Goal: Transaction & Acquisition: Obtain resource

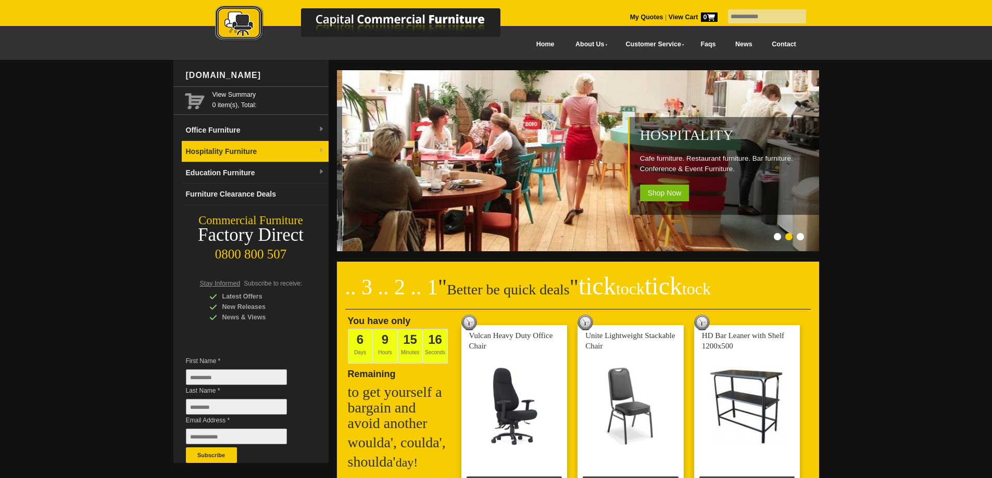
click at [203, 155] on link "Hospitality Furniture" at bounding box center [255, 151] width 147 height 21
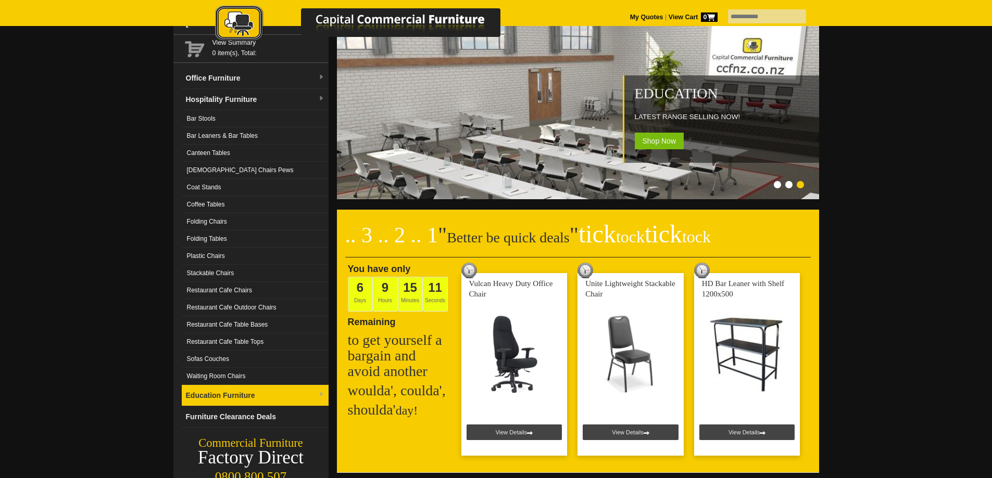
scroll to position [104, 0]
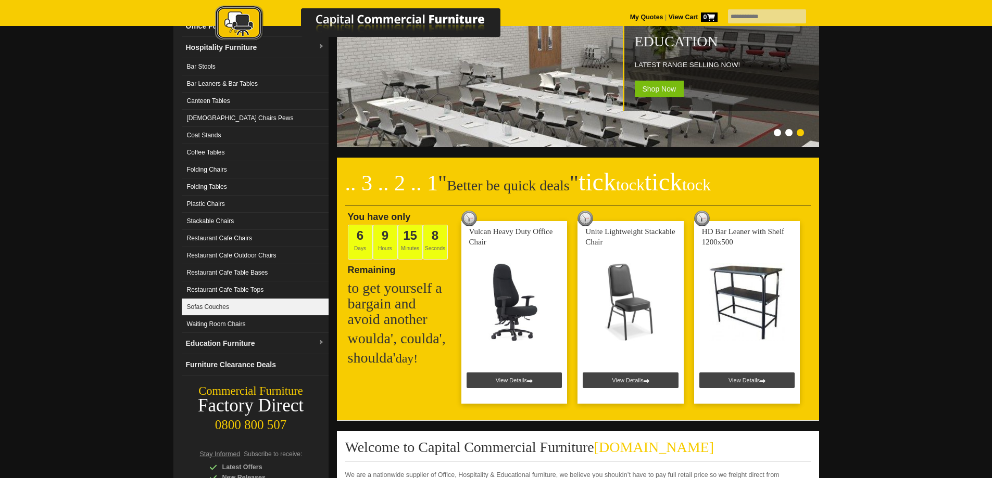
click at [208, 306] on link "Sofas Couches" at bounding box center [255, 307] width 147 height 17
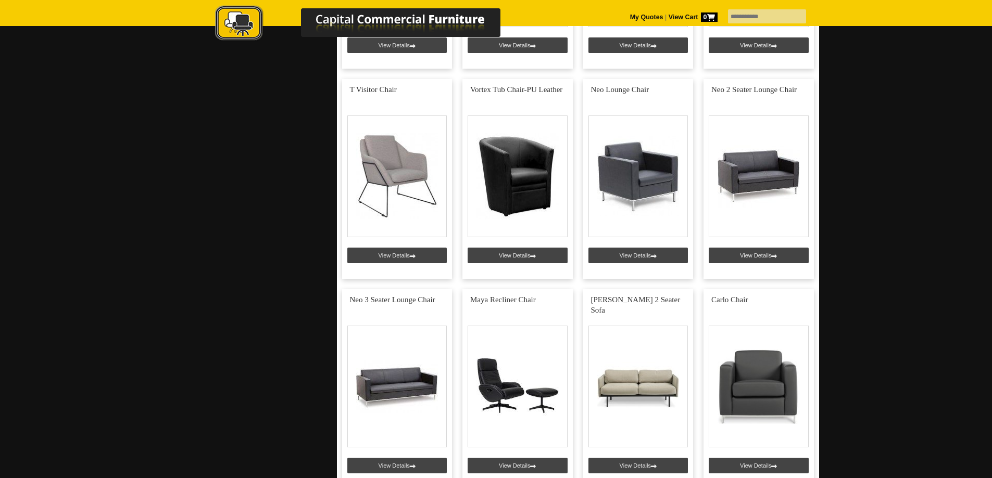
scroll to position [885, 0]
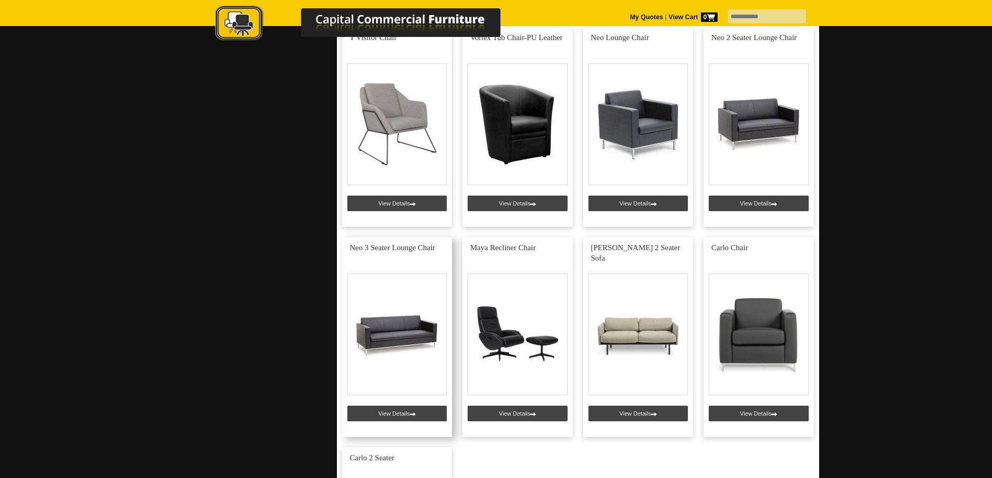
click at [389, 416] on link at bounding box center [397, 337] width 110 height 200
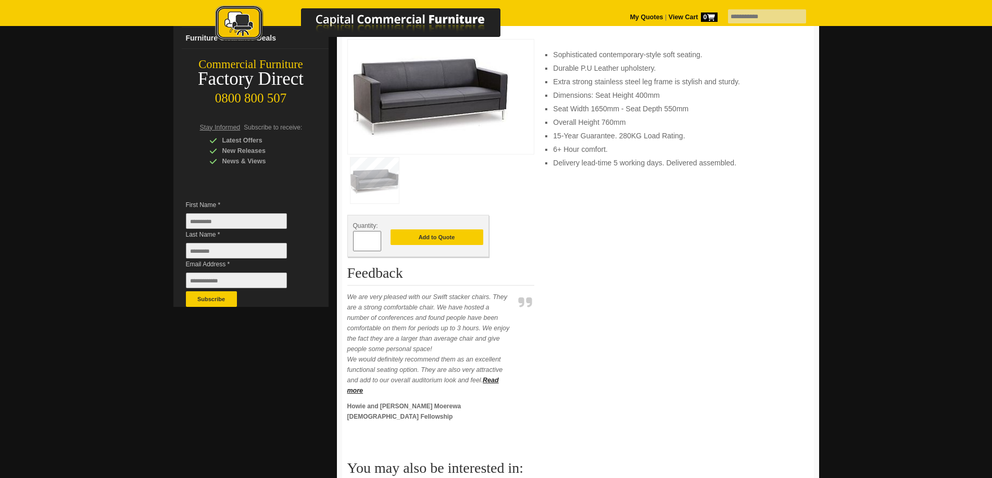
scroll to position [104, 0]
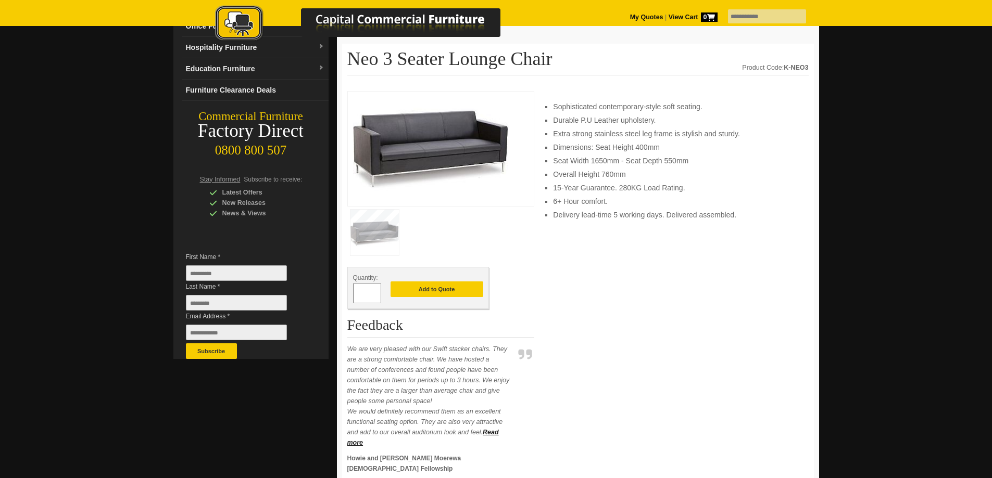
click at [363, 294] on input "*" at bounding box center [367, 293] width 28 height 20
click at [374, 292] on span at bounding box center [376, 289] width 4 height 10
type input "*"
click at [223, 267] on input "First Name *" at bounding box center [236, 274] width 101 height 16
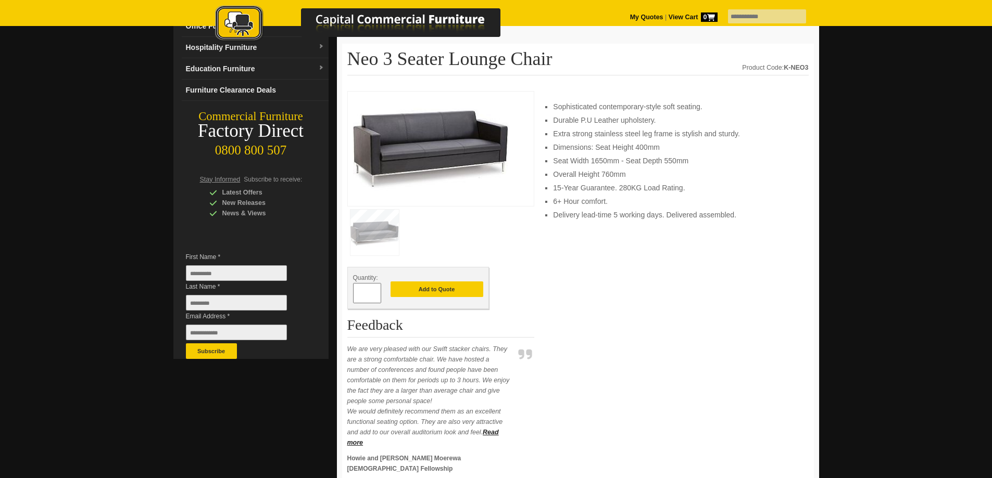
type input "*****"
type input "**********"
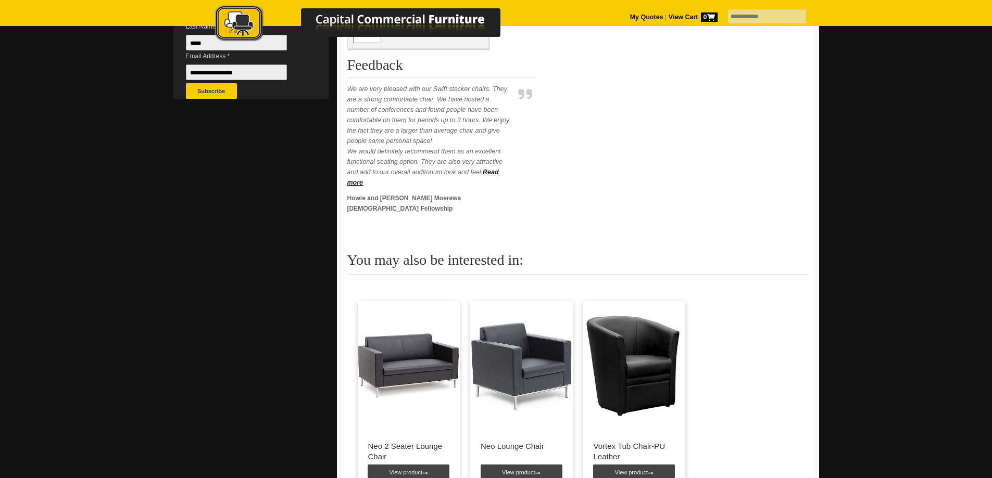
scroll to position [260, 0]
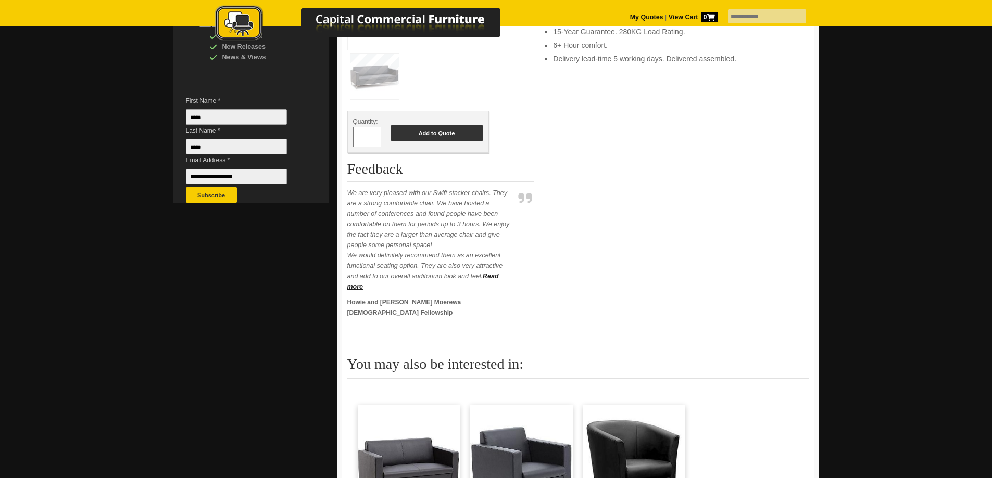
click at [424, 130] on button "Add to Quote" at bounding box center [436, 133] width 93 height 16
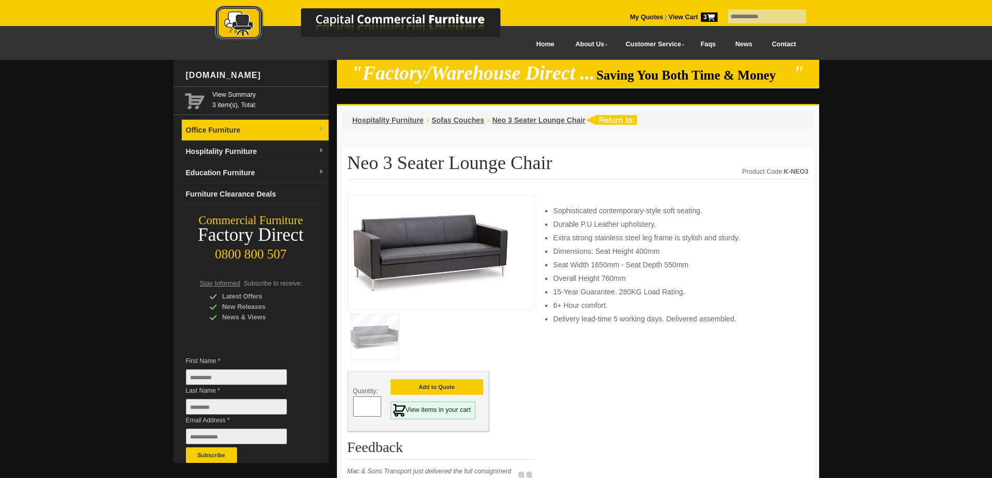
click at [229, 131] on link "Office Furniture" at bounding box center [255, 130] width 147 height 21
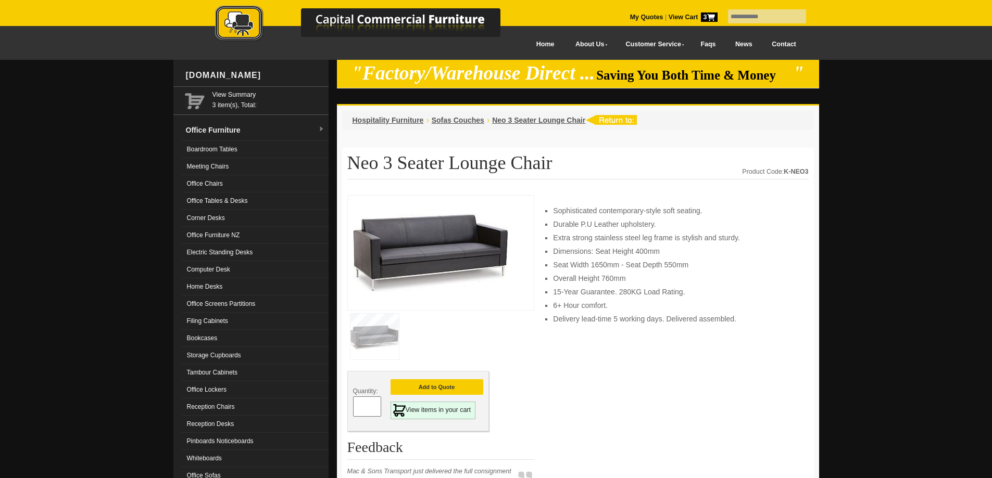
scroll to position [52, 0]
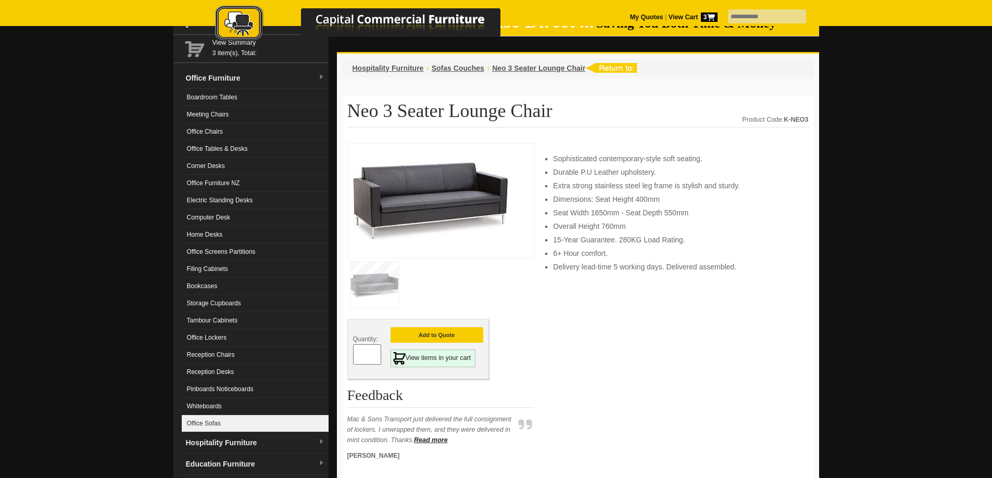
click at [208, 424] on link "Office Sofas" at bounding box center [255, 423] width 147 height 17
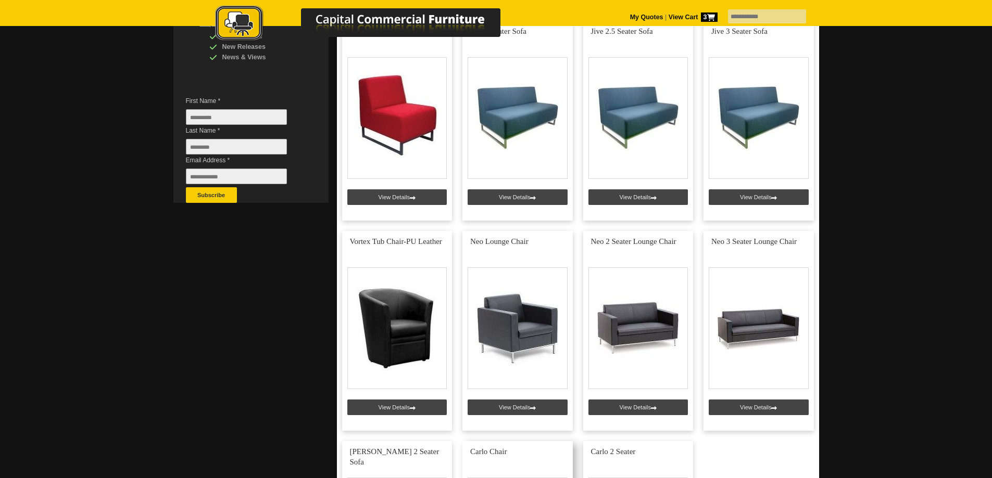
scroll to position [208, 0]
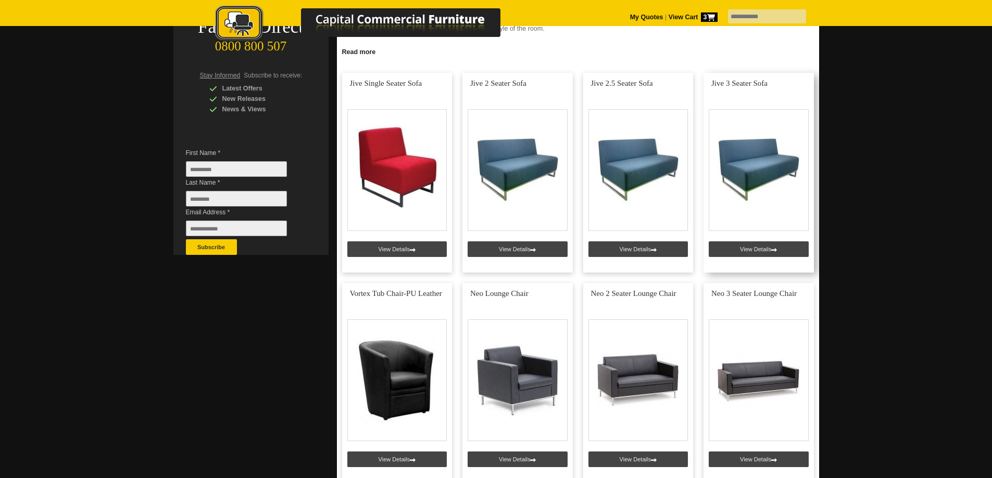
click at [760, 248] on link at bounding box center [758, 173] width 110 height 200
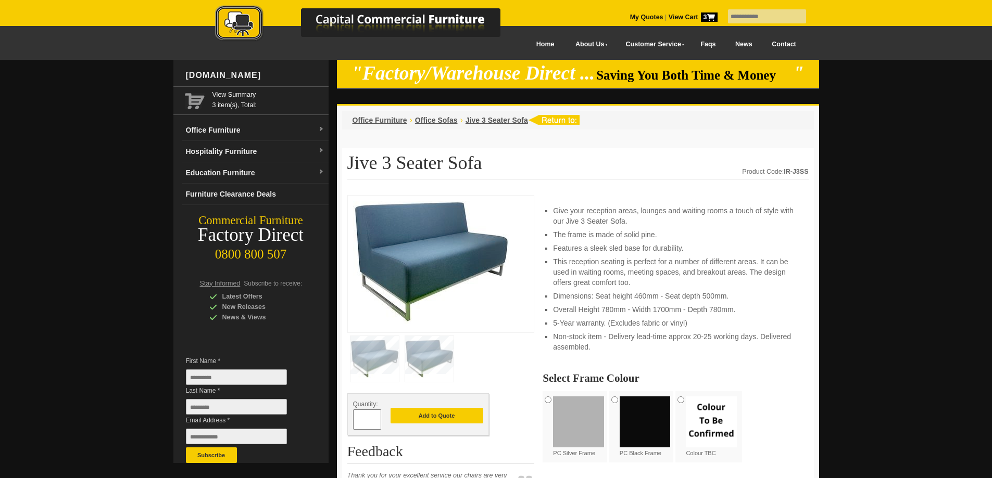
click at [643, 425] on img at bounding box center [645, 422] width 51 height 51
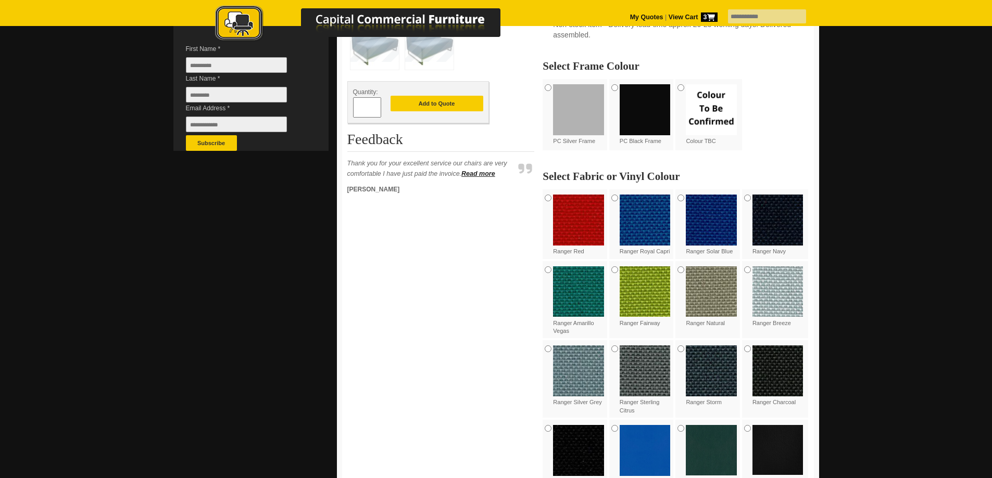
scroll to position [364, 0]
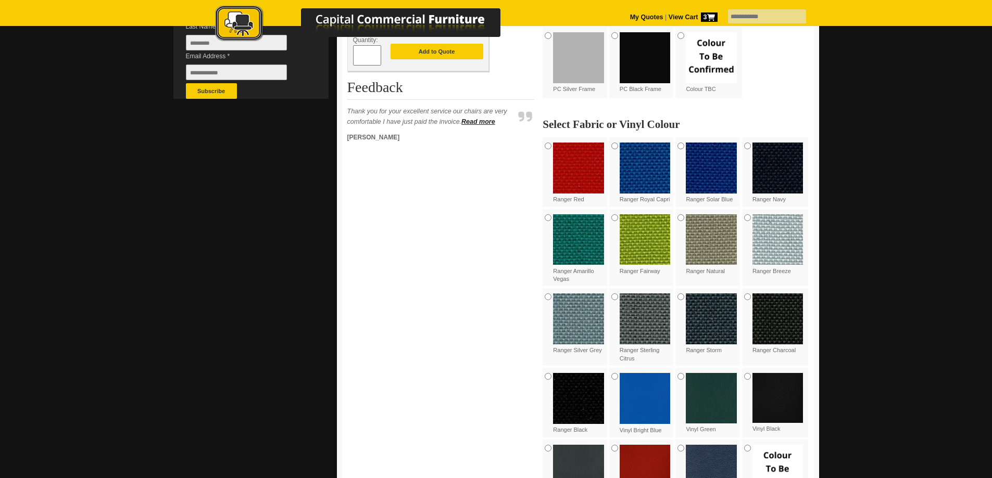
click at [570, 395] on img at bounding box center [578, 398] width 51 height 51
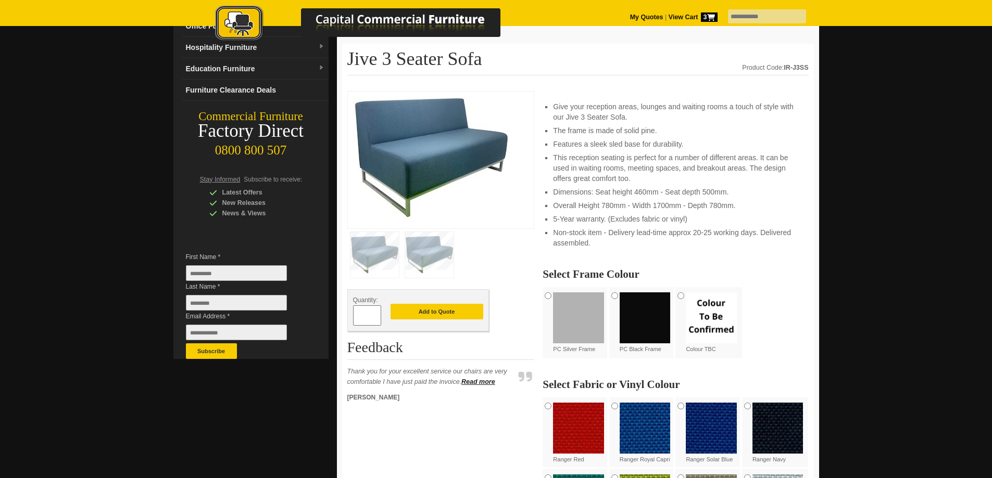
scroll to position [0, 0]
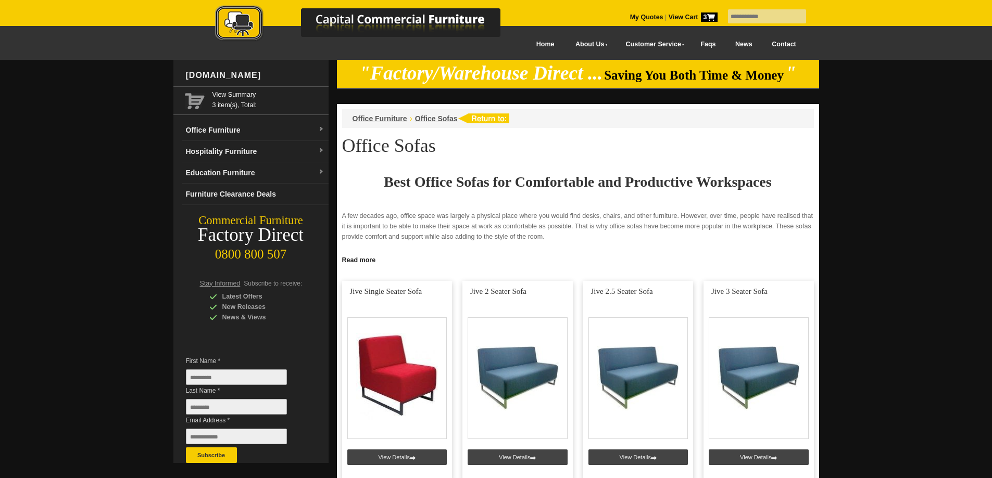
scroll to position [208, 0]
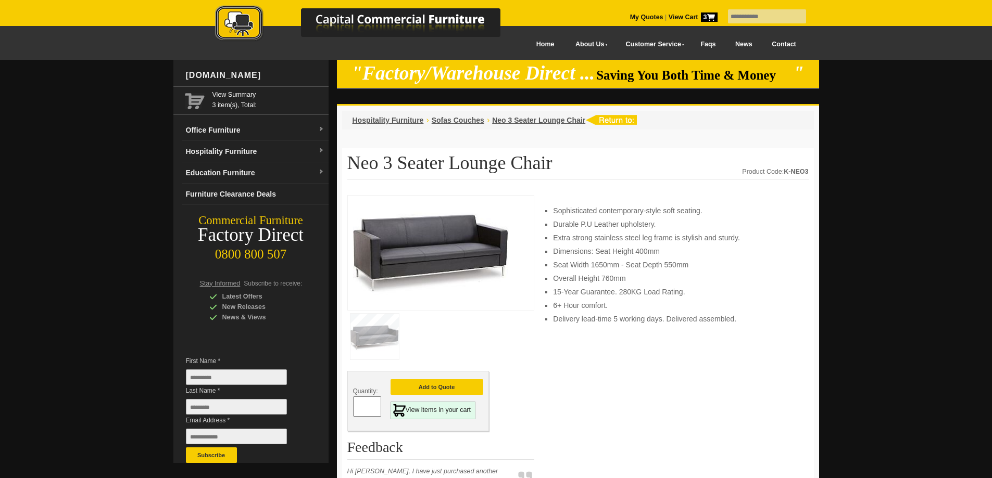
scroll to position [52, 0]
